Goal: Information Seeking & Learning: Learn about a topic

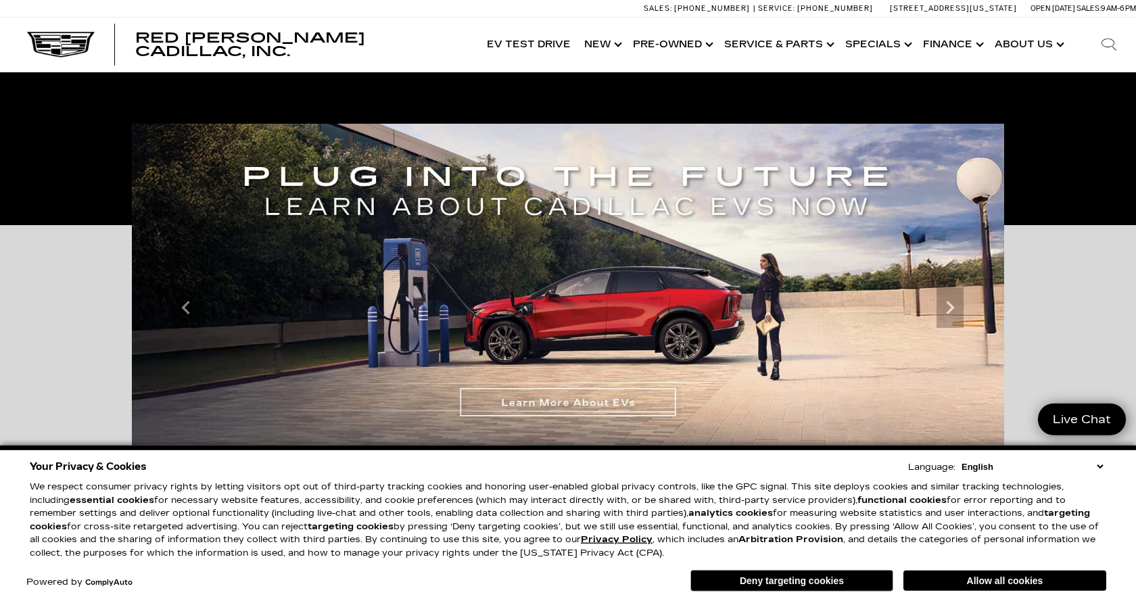
scroll to position [207, 0]
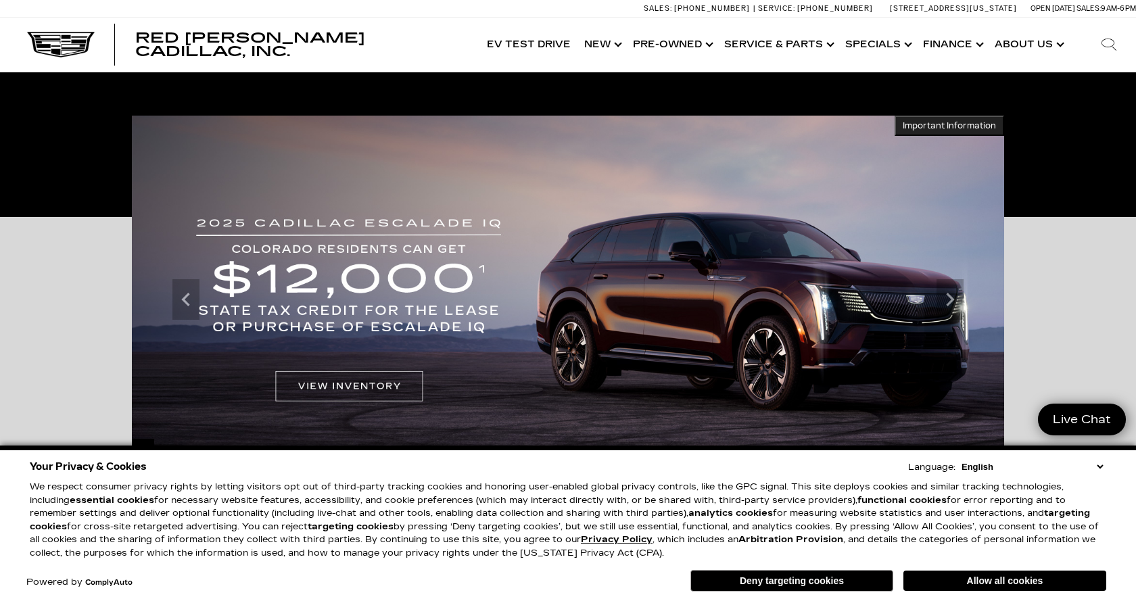
click at [958, 460] on select "English Spanish / Español English / [GEOGRAPHIC_DATA] Korean / 한국어 Vietnamese /…" at bounding box center [1032, 466] width 148 height 13
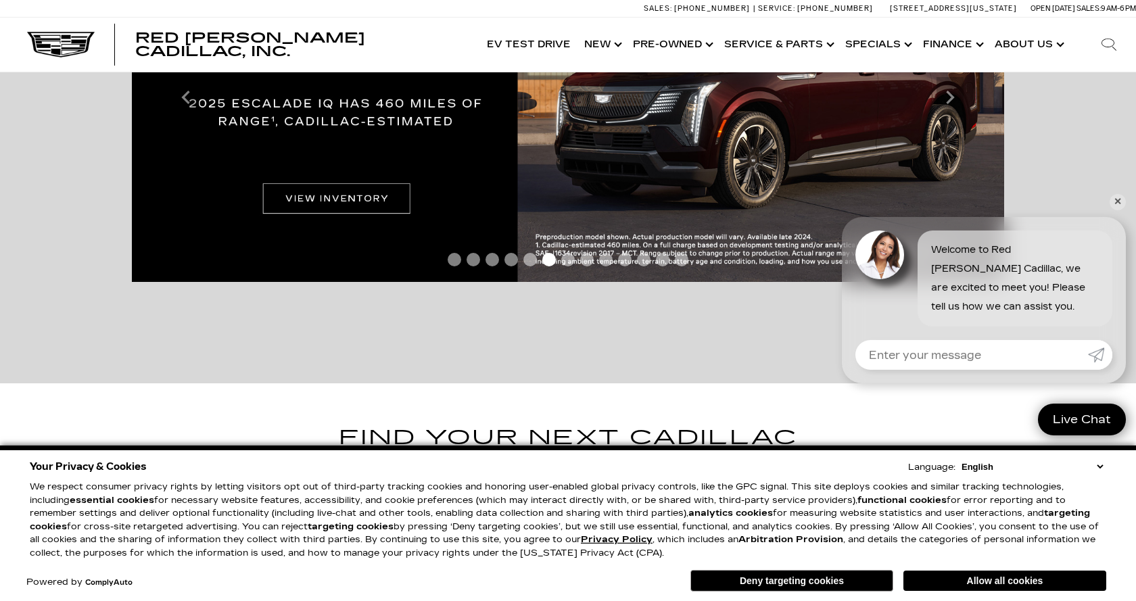
scroll to position [276, 0]
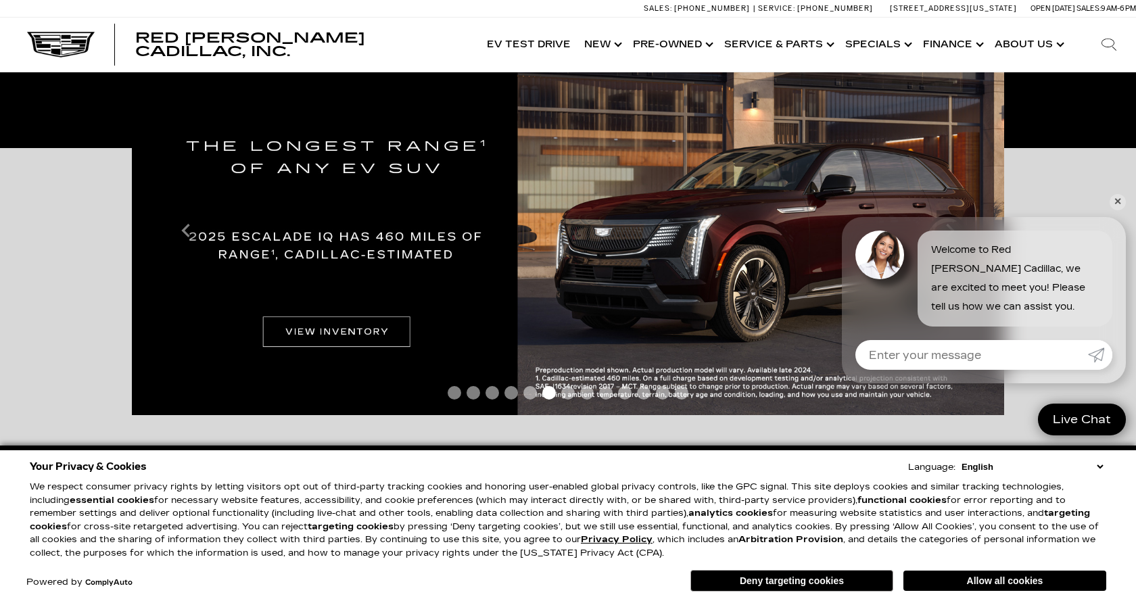
click at [300, 333] on img at bounding box center [568, 231] width 872 height 368
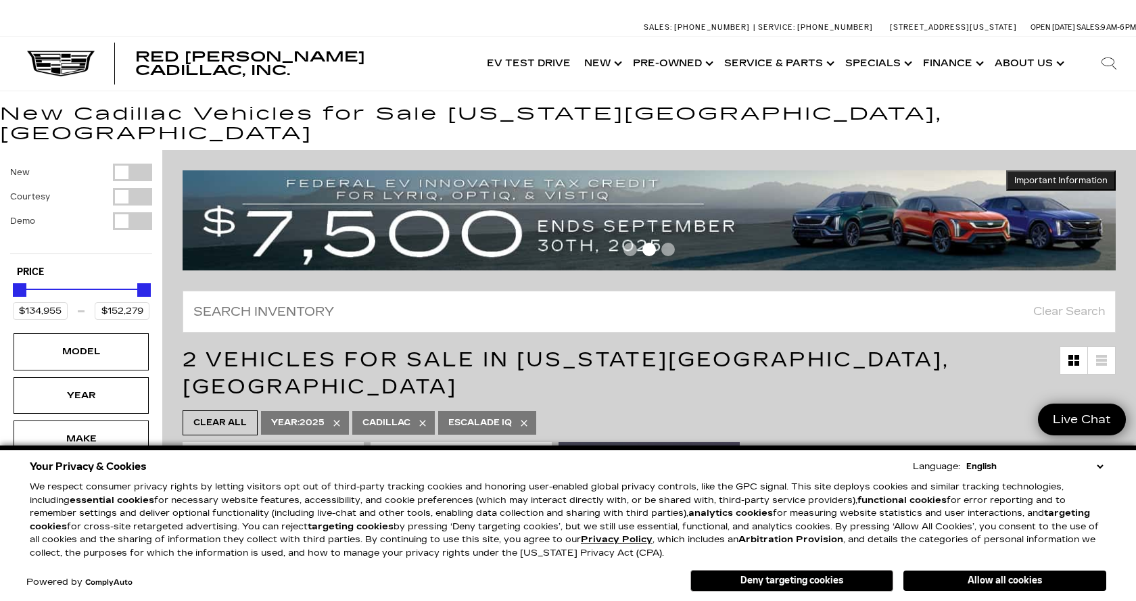
click at [963, 460] on select "English Spanish / Español English / [GEOGRAPHIC_DATA] Korean / 한국어 Vietnamese /…" at bounding box center [1034, 467] width 143 height 14
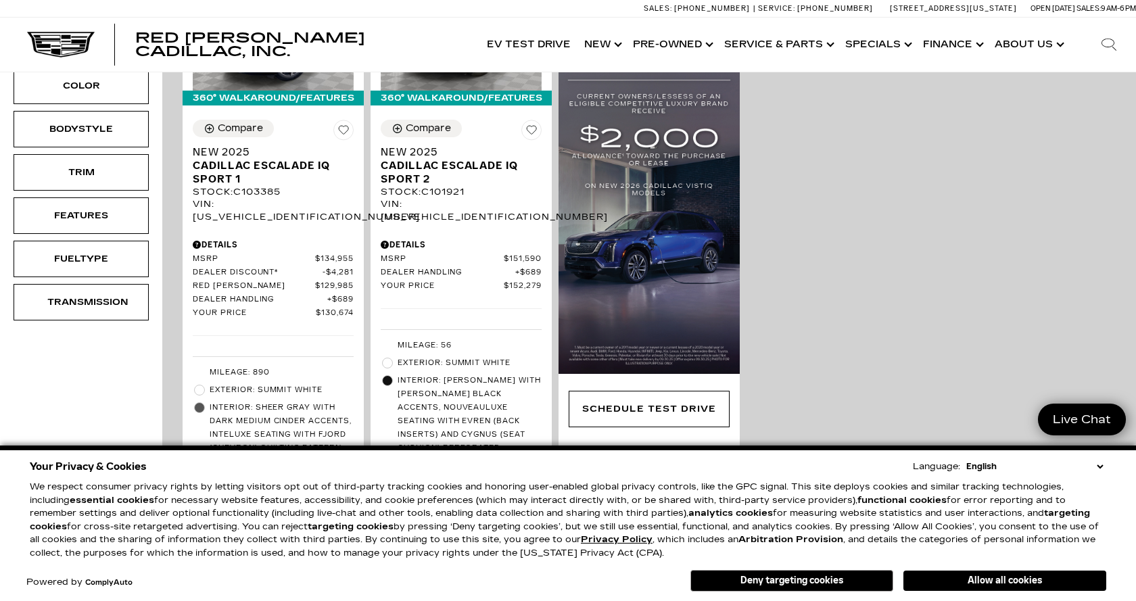
scroll to position [207, 0]
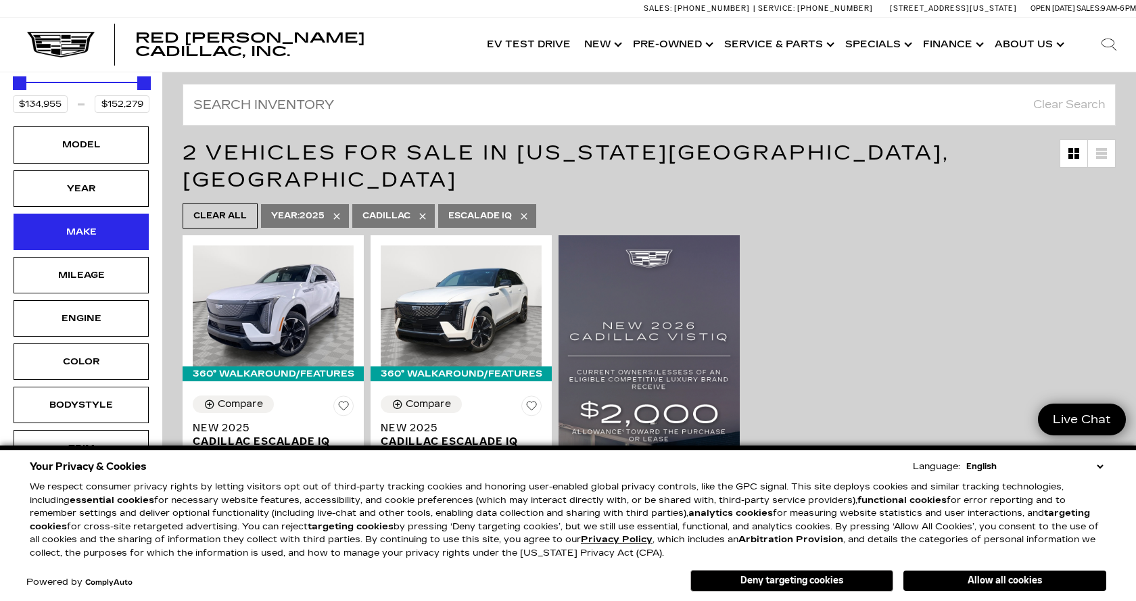
click at [98, 224] on div "Make" at bounding box center [81, 231] width 68 height 15
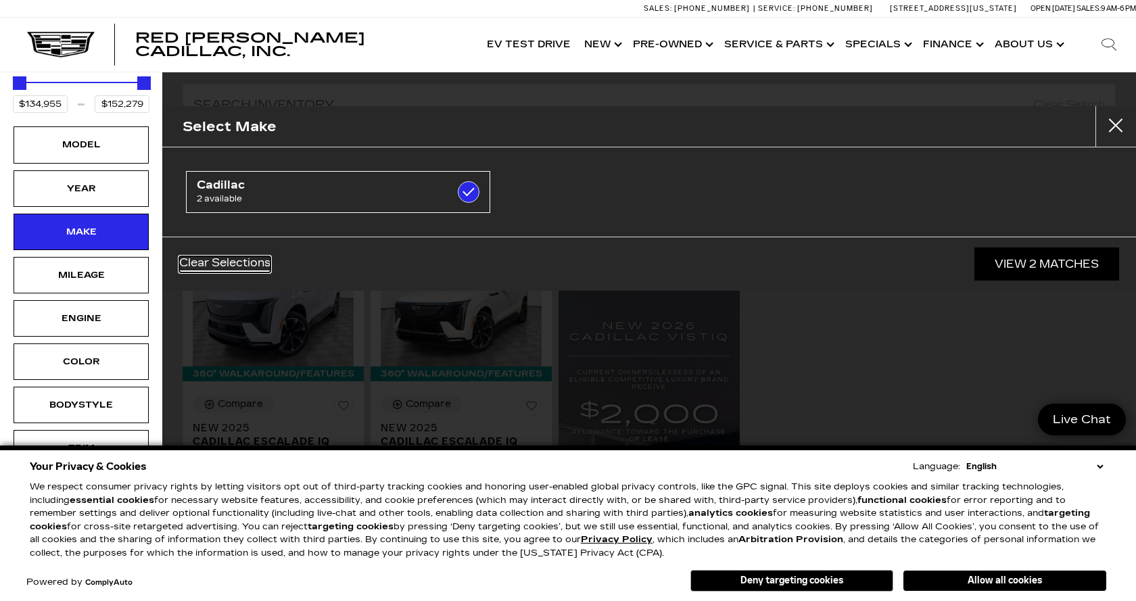
click at [200, 258] on link "Clear Selections" at bounding box center [224, 264] width 91 height 16
checkbox input "false"
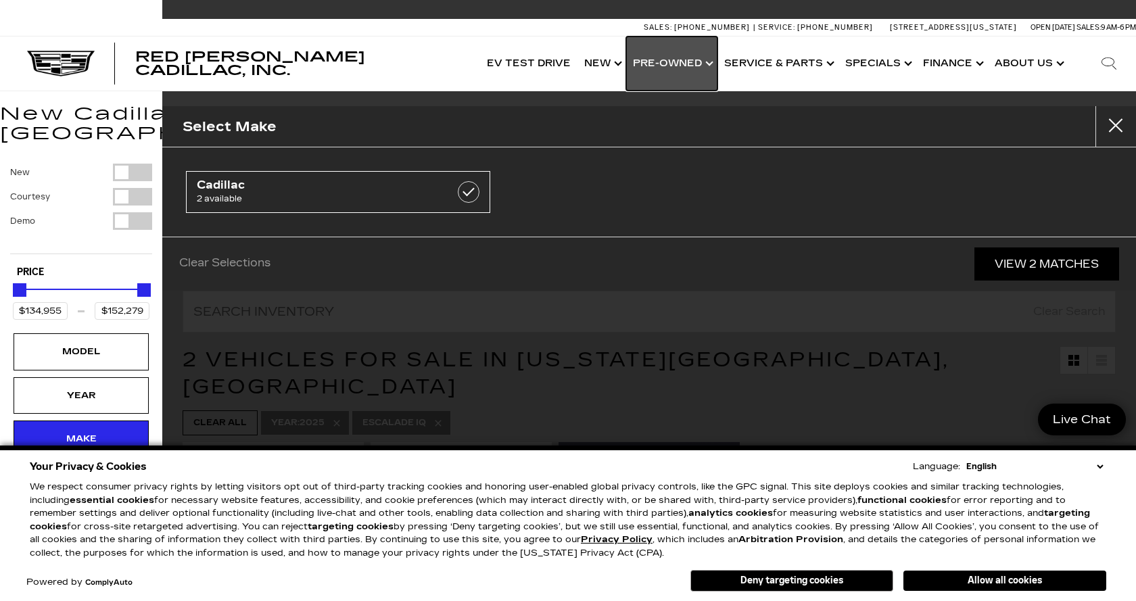
click at [716, 65] on link "Show Pre-Owned" at bounding box center [671, 64] width 91 height 54
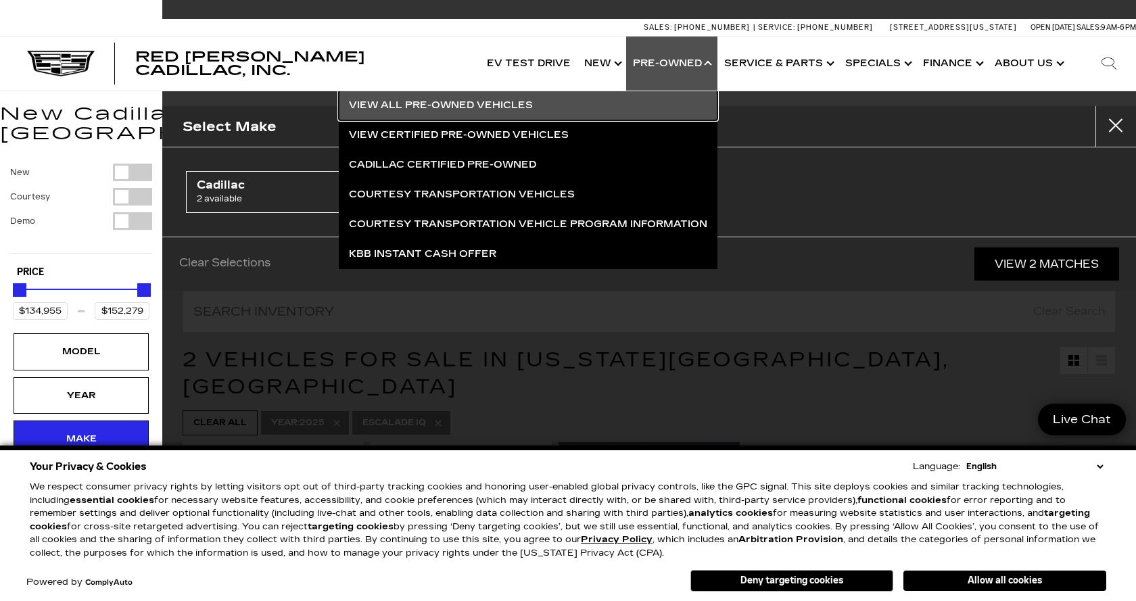
click at [509, 107] on link "View All Pre-Owned Vehicles" at bounding box center [528, 106] width 379 height 30
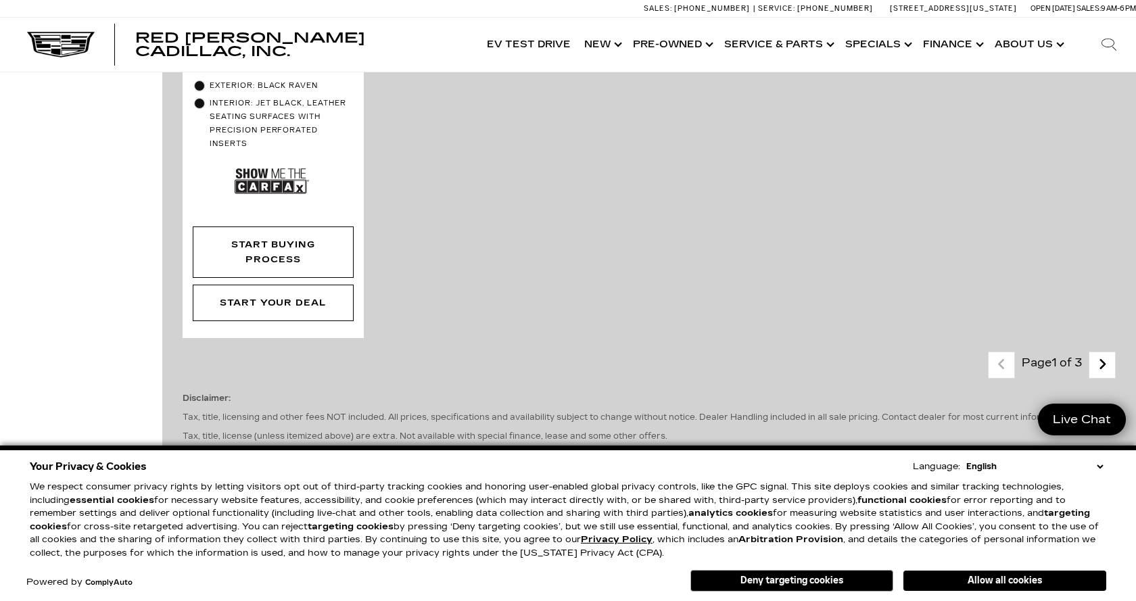
scroll to position [3448, 0]
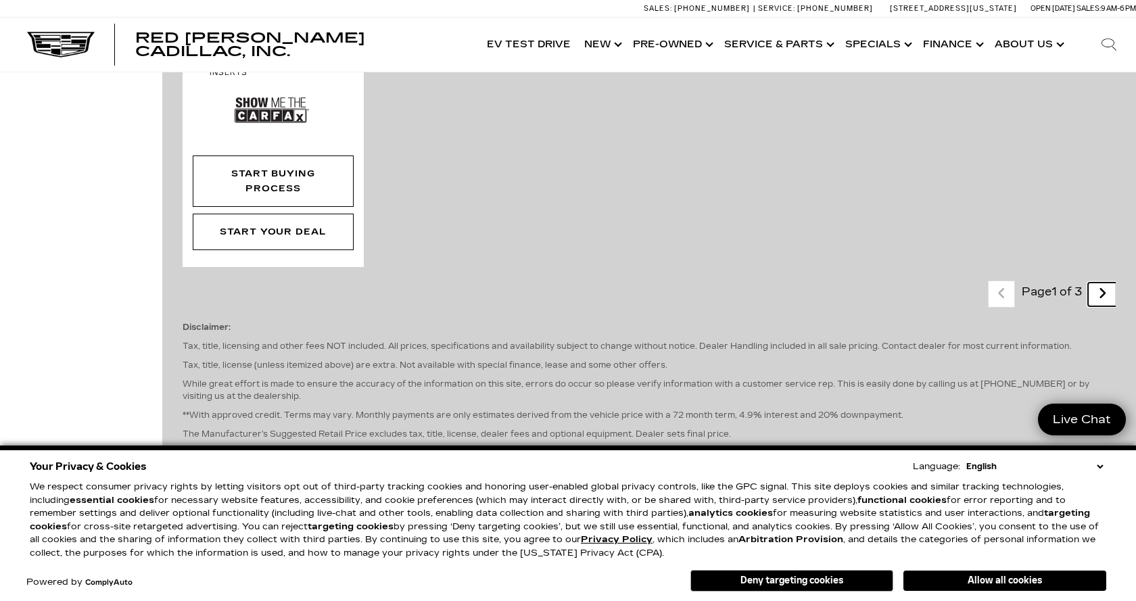
click at [1106, 283] on icon "next page" at bounding box center [1102, 294] width 9 height 22
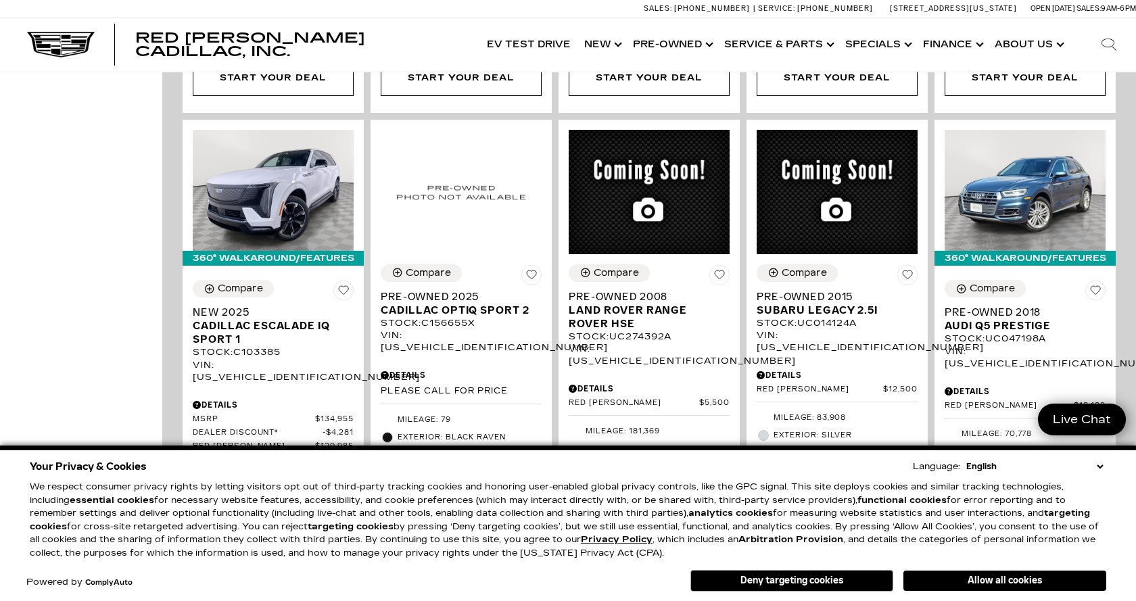
scroll to position [1241, 0]
